Goal: Information Seeking & Learning: Learn about a topic

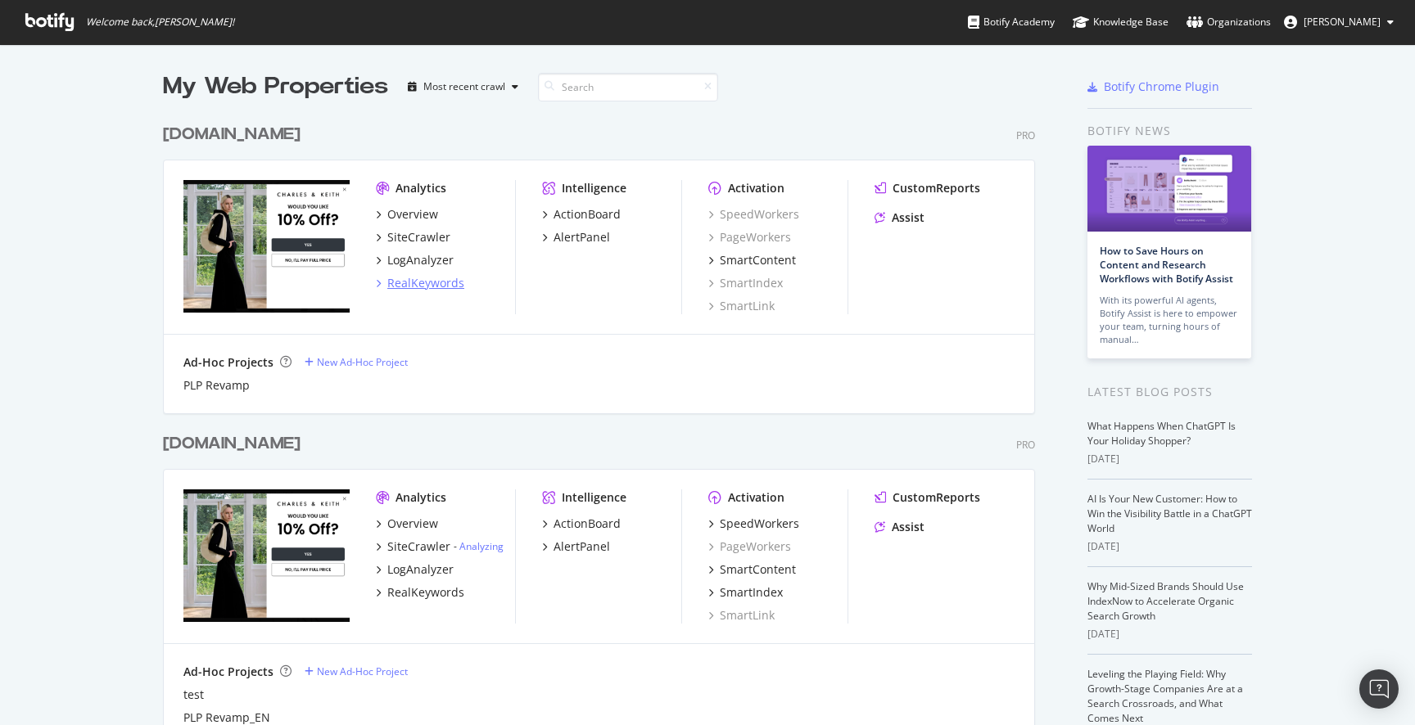
click at [424, 280] on div "RealKeywords" at bounding box center [425, 283] width 77 height 16
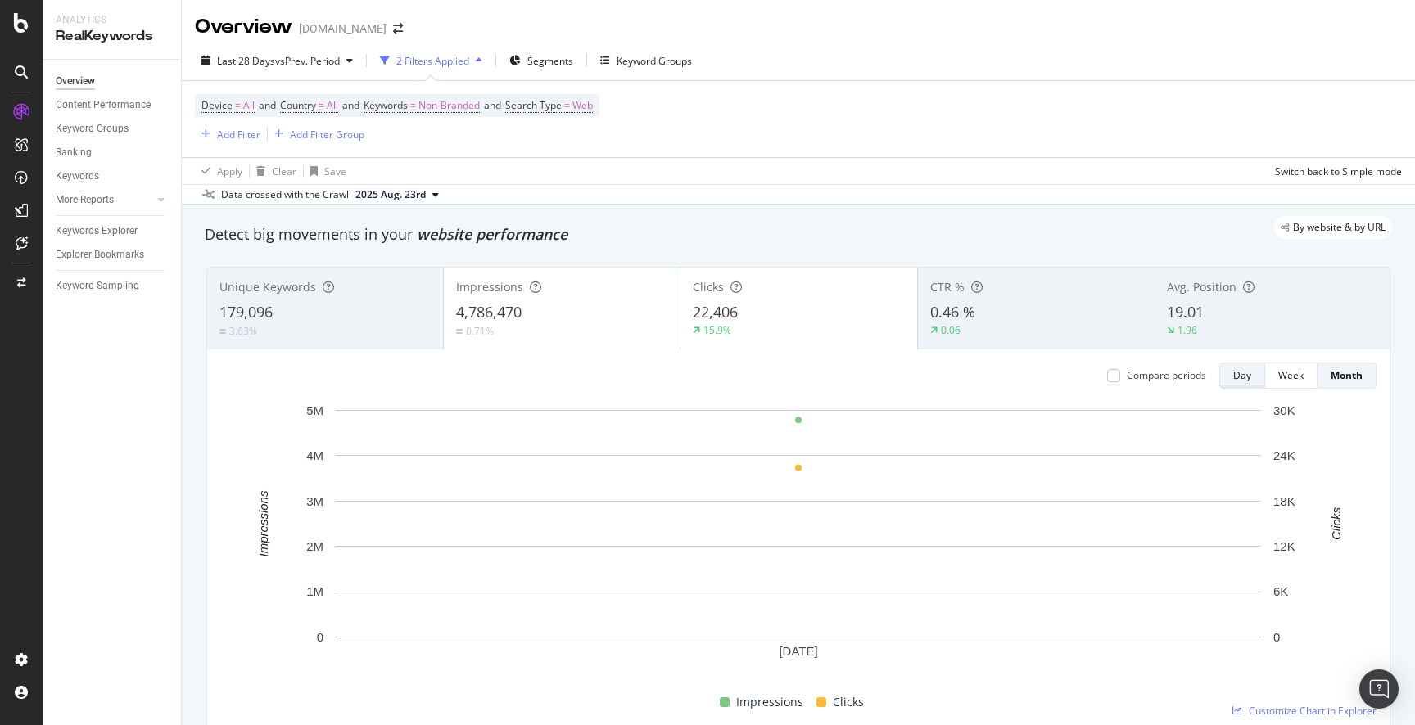
click at [1245, 370] on div "Day" at bounding box center [1242, 375] width 18 height 14
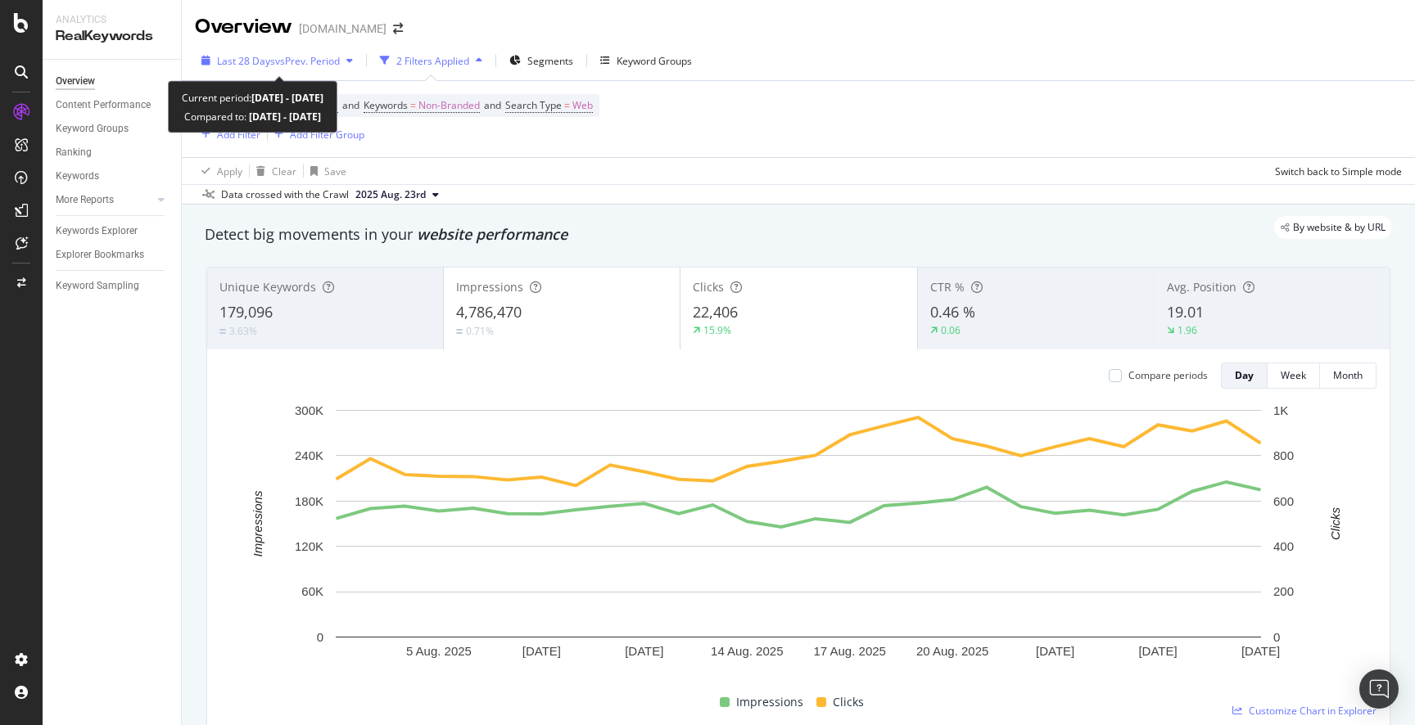
click at [278, 62] on span "vs Prev. Period" at bounding box center [307, 61] width 65 height 14
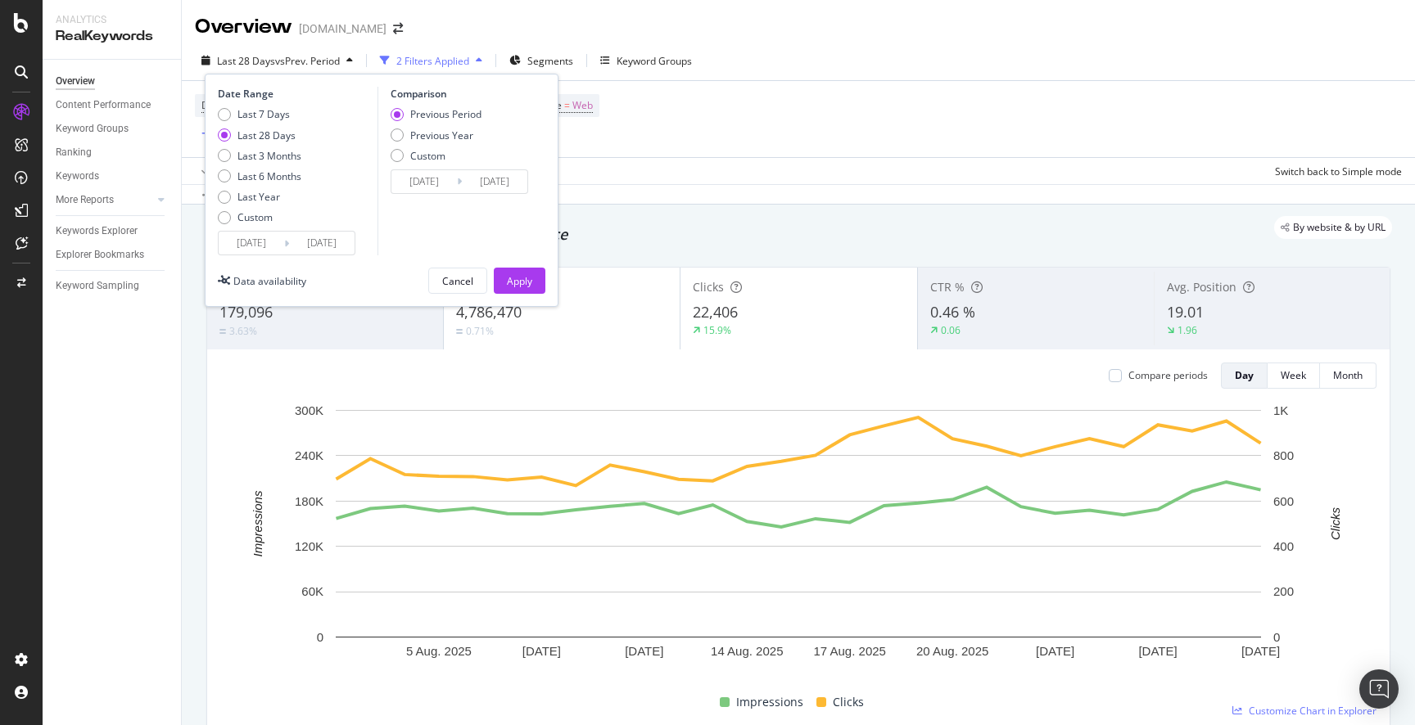
click at [1064, 201] on div "Data crossed with the Crawl [DATE]" at bounding box center [798, 194] width 1233 height 20
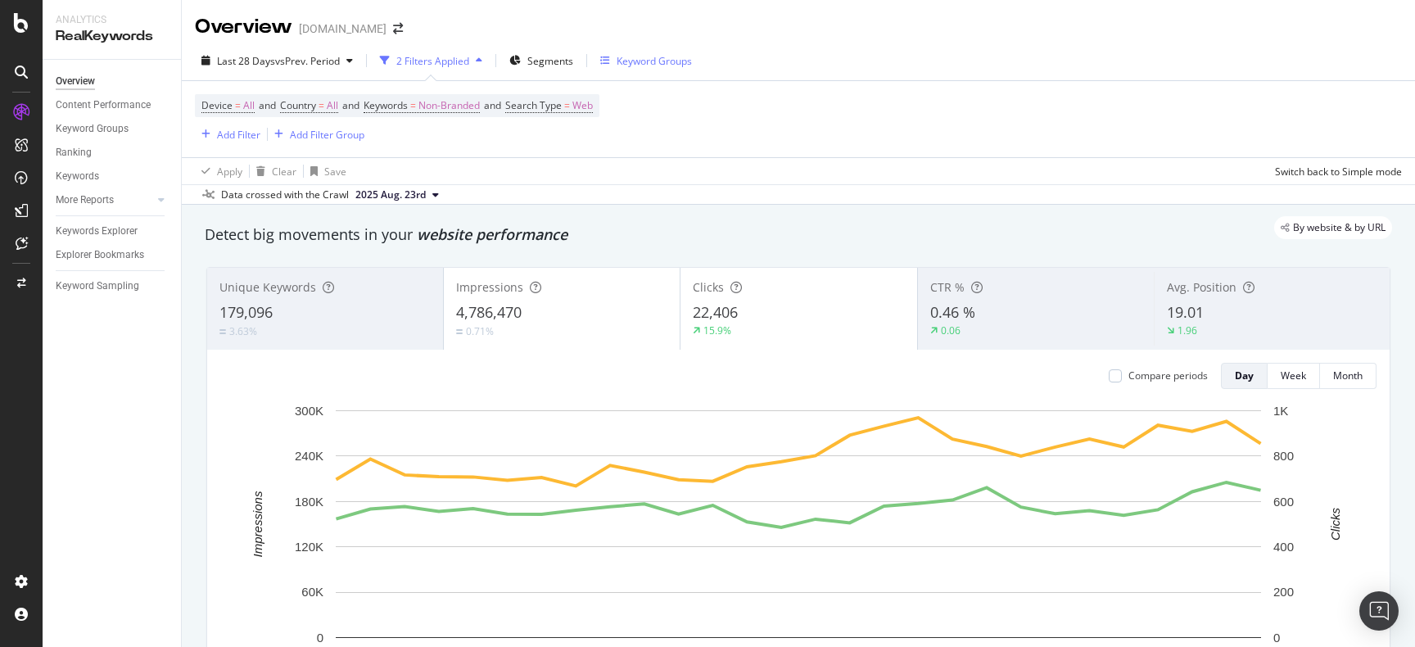
click at [634, 56] on div "Keyword Groups" at bounding box center [654, 61] width 75 height 14
click at [538, 54] on span "Segments" at bounding box center [550, 61] width 46 height 14
click at [627, 54] on div "Keyword Groups" at bounding box center [654, 61] width 75 height 14
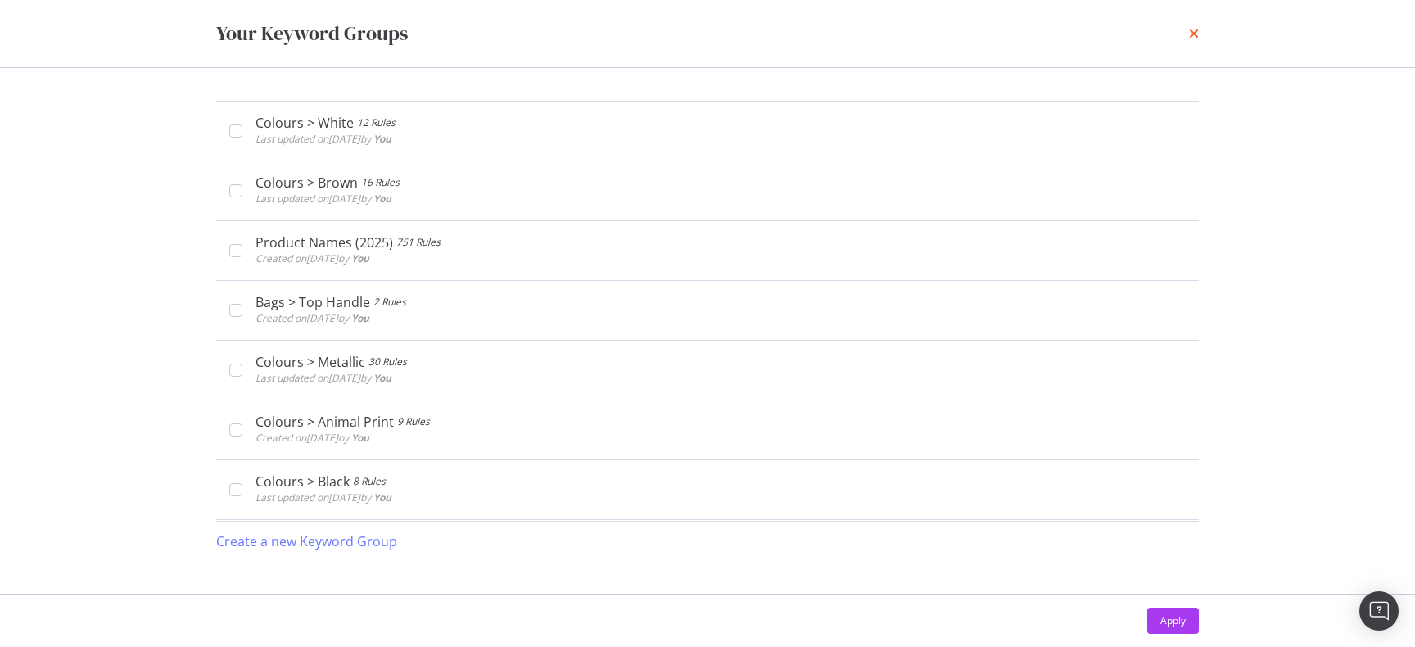
click at [1195, 34] on icon "times" at bounding box center [1194, 33] width 10 height 13
